Goal: Navigation & Orientation: Find specific page/section

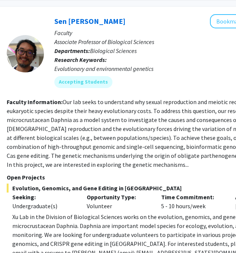
scroll to position [327, 121]
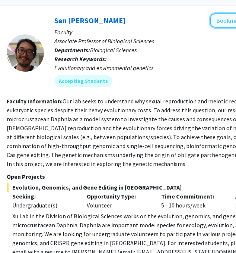
click at [217, 24] on button "Bookmark" at bounding box center [229, 20] width 39 height 14
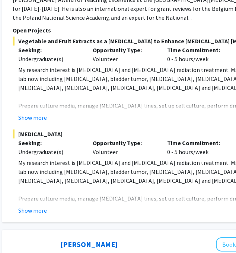
scroll to position [761, 115]
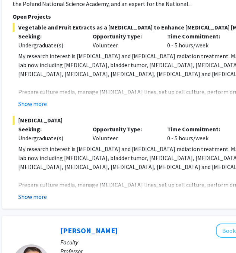
click at [41, 192] on button "Show more" at bounding box center [32, 196] width 29 height 9
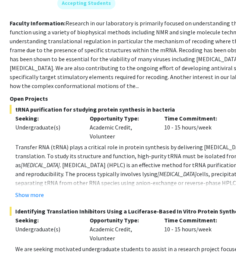
scroll to position [1837, 118]
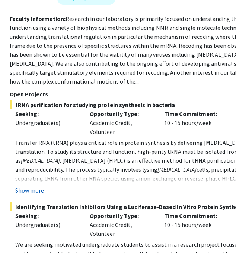
click at [34, 186] on button "Show more" at bounding box center [29, 190] width 29 height 9
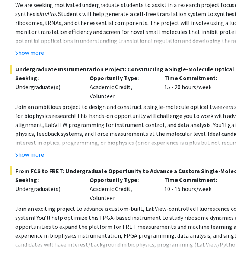
scroll to position [2115, 118]
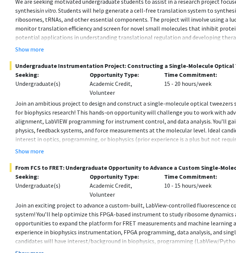
click at [18, 248] on button "Show more" at bounding box center [29, 252] width 29 height 9
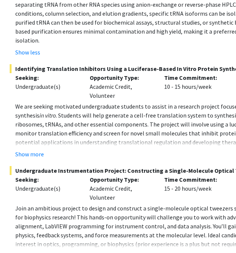
scroll to position [2010, 118]
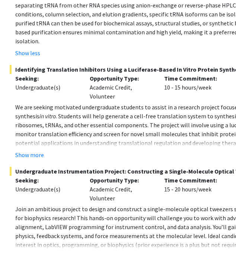
click at [23, 252] on button "Show more" at bounding box center [29, 256] width 29 height 9
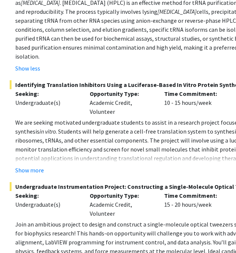
scroll to position [1929, 118]
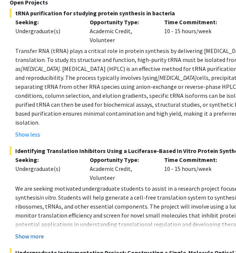
click at [25, 231] on button "Show more" at bounding box center [29, 235] width 29 height 9
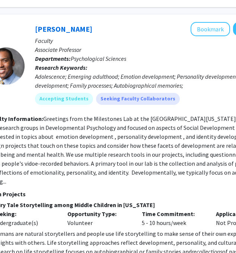
scroll to position [2453, 140]
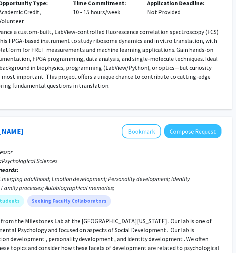
scroll to position [2341, 209]
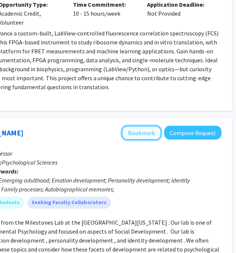
click at [139, 126] on button "Bookmark" at bounding box center [141, 133] width 39 height 14
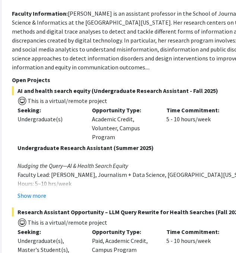
scroll to position [2907, 117]
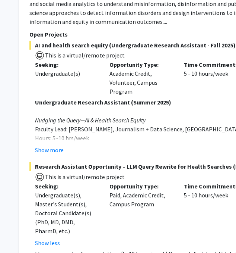
scroll to position [2954, 98]
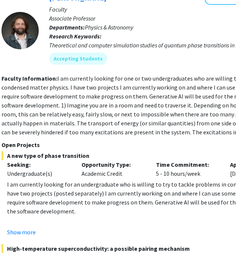
scroll to position [3548, 126]
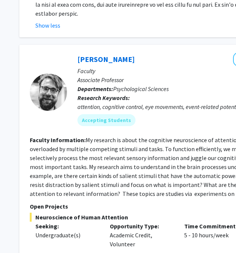
scroll to position [3949, 98]
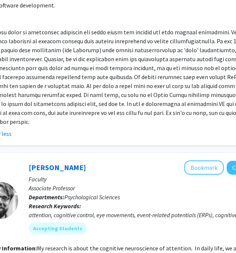
scroll to position [3827, 147]
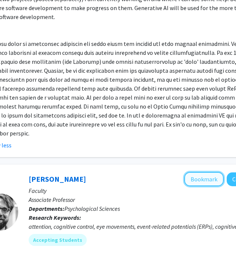
click at [202, 172] on button "Bookmark" at bounding box center [203, 179] width 39 height 14
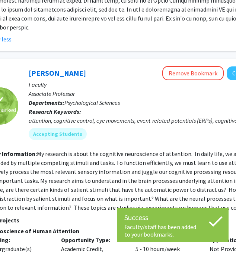
scroll to position [4001, 147]
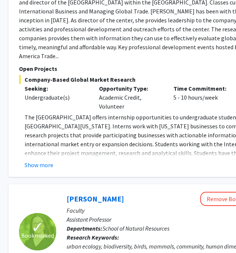
scroll to position [181, 109]
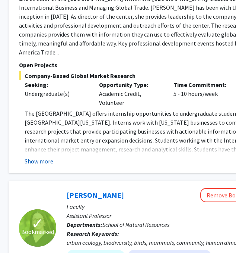
click at [34, 157] on button "Show more" at bounding box center [39, 161] width 29 height 9
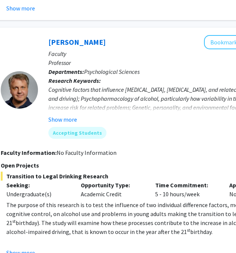
scroll to position [631, 127]
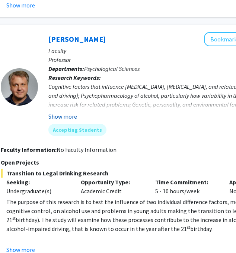
click at [60, 118] on button "Show more" at bounding box center [62, 116] width 29 height 9
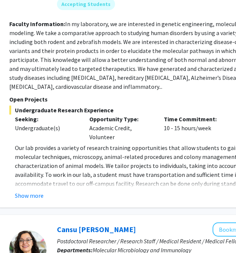
scroll to position [998, 118]
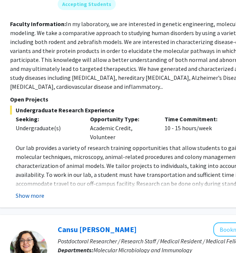
click at [36, 191] on button "Show more" at bounding box center [30, 195] width 29 height 9
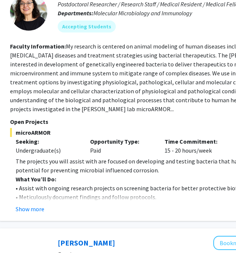
scroll to position [1253, 118]
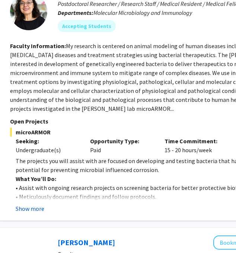
click at [33, 204] on button "Show more" at bounding box center [30, 208] width 29 height 9
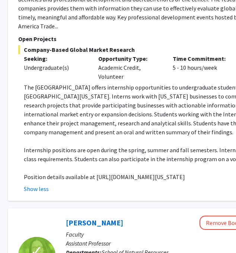
scroll to position [0, 110]
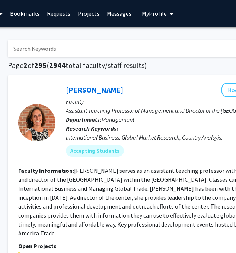
click at [26, 10] on link "Bookmarks" at bounding box center [24, 13] width 37 height 26
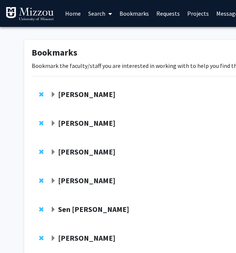
click at [59, 94] on strong "[PERSON_NAME]" at bounding box center [86, 93] width 57 height 9
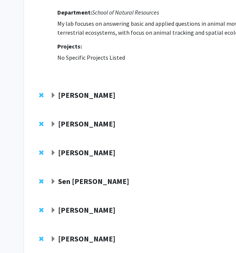
scroll to position [104, 0]
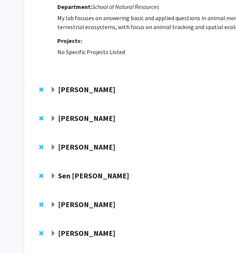
click at [54, 92] on span "Expand Christine Brodsky Bookmark" at bounding box center [53, 90] width 6 height 6
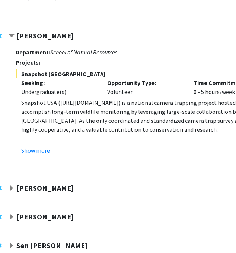
scroll to position [158, 42]
click at [13, 187] on span "Expand Allison Pease Bookmark" at bounding box center [12, 188] width 6 height 6
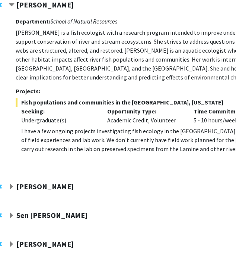
scroll to position [344, 42]
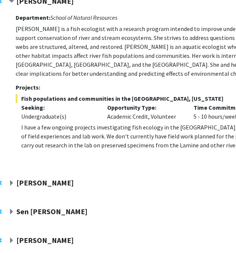
click at [29, 186] on strong "[PERSON_NAME]" at bounding box center [44, 182] width 57 height 9
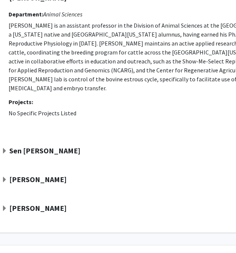
scroll to position [539, 49]
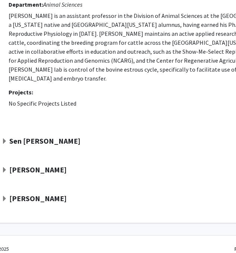
click at [6, 167] on span "Expand Jordan Booker Bookmark" at bounding box center [4, 170] width 6 height 6
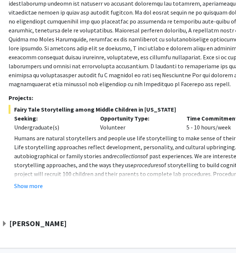
scroll to position [766, 49]
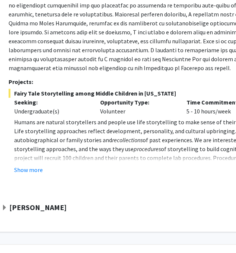
click at [6, 205] on span "Expand Nicholas Gaspelin Bookmark" at bounding box center [4, 208] width 6 height 6
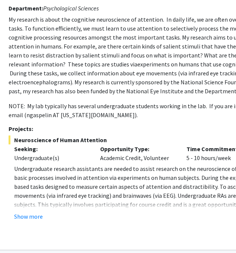
scroll to position [983, 49]
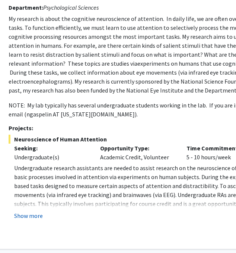
click at [38, 211] on button "Show more" at bounding box center [28, 215] width 29 height 9
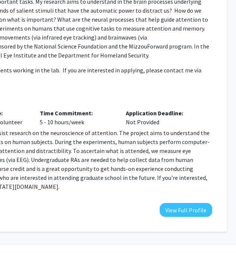
scroll to position [1018, 201]
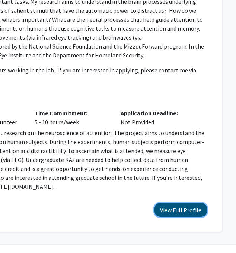
click at [199, 203] on button "View Full Profile" at bounding box center [181, 210] width 53 height 14
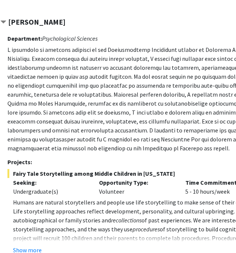
scroll to position [763, 50]
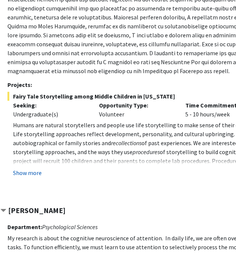
click at [35, 168] on button "Show more" at bounding box center [27, 172] width 29 height 9
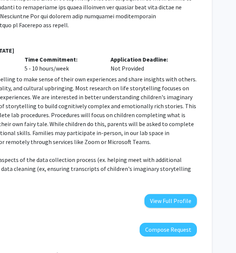
scroll to position [812, 211]
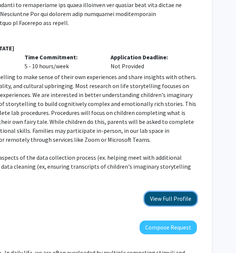
click at [165, 192] on button "View Full Profile" at bounding box center [171, 199] width 53 height 14
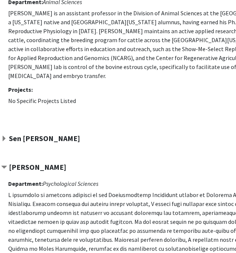
scroll to position [542, 49]
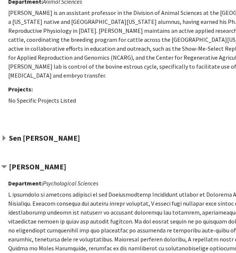
click at [7, 133] on div "Sen [PERSON_NAME]" at bounding box center [81, 137] width 161 height 9
click at [7, 135] on span "Expand Sen Xu Bookmark" at bounding box center [4, 138] width 6 height 6
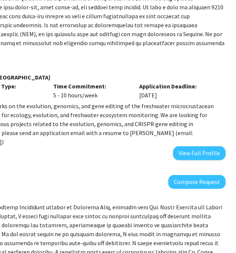
scroll to position [825, 183]
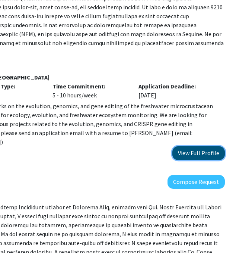
click at [202, 146] on button "View Full Profile" at bounding box center [199, 153] width 53 height 14
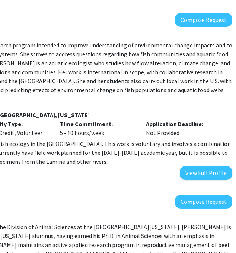
scroll to position [328, 177]
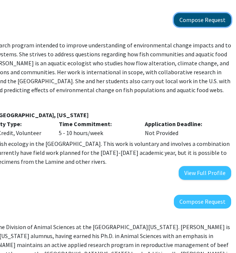
click at [203, 22] on button "Compose Request" at bounding box center [202, 20] width 57 height 14
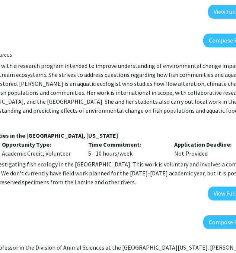
scroll to position [307, 211]
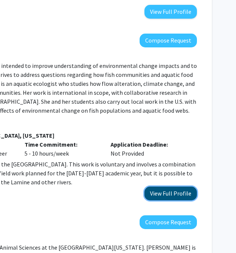
click at [163, 193] on button "View Full Profile" at bounding box center [171, 193] width 53 height 14
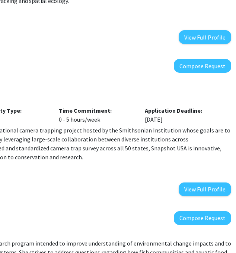
scroll to position [130, 178]
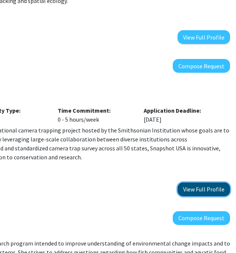
click at [203, 186] on button "View Full Profile" at bounding box center [204, 189] width 53 height 14
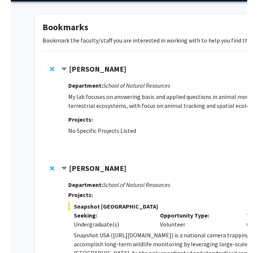
scroll to position [0, 0]
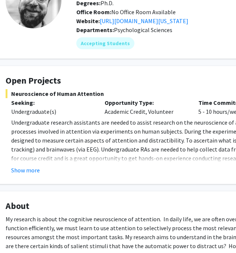
scroll to position [69, 22]
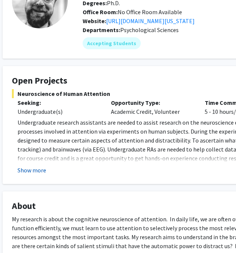
click at [38, 168] on button "Show more" at bounding box center [32, 169] width 29 height 9
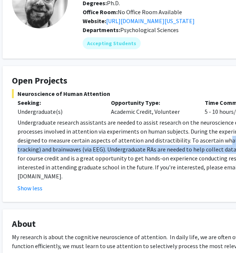
drag, startPoint x: 172, startPoint y: 141, endPoint x: 179, endPoint y: 149, distance: 10.3
click at [179, 149] on p "Undergraduate research assistants are needed to assist research on the neurosci…" at bounding box center [205, 149] width 374 height 63
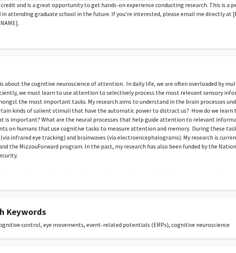
scroll to position [222, 0]
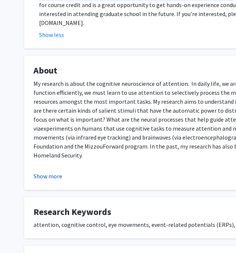
click at [40, 171] on button "Show more" at bounding box center [48, 175] width 29 height 9
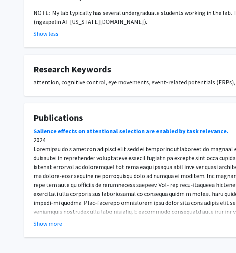
scroll to position [393, 0]
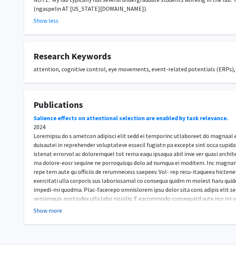
click at [51, 206] on button "Show more" at bounding box center [48, 210] width 29 height 9
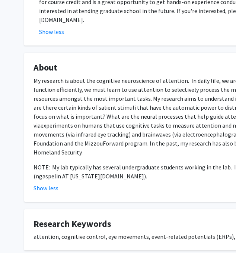
scroll to position [0, 0]
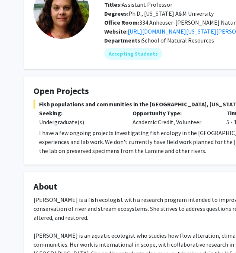
scroll to position [60, 0]
